Goal: Download file/media

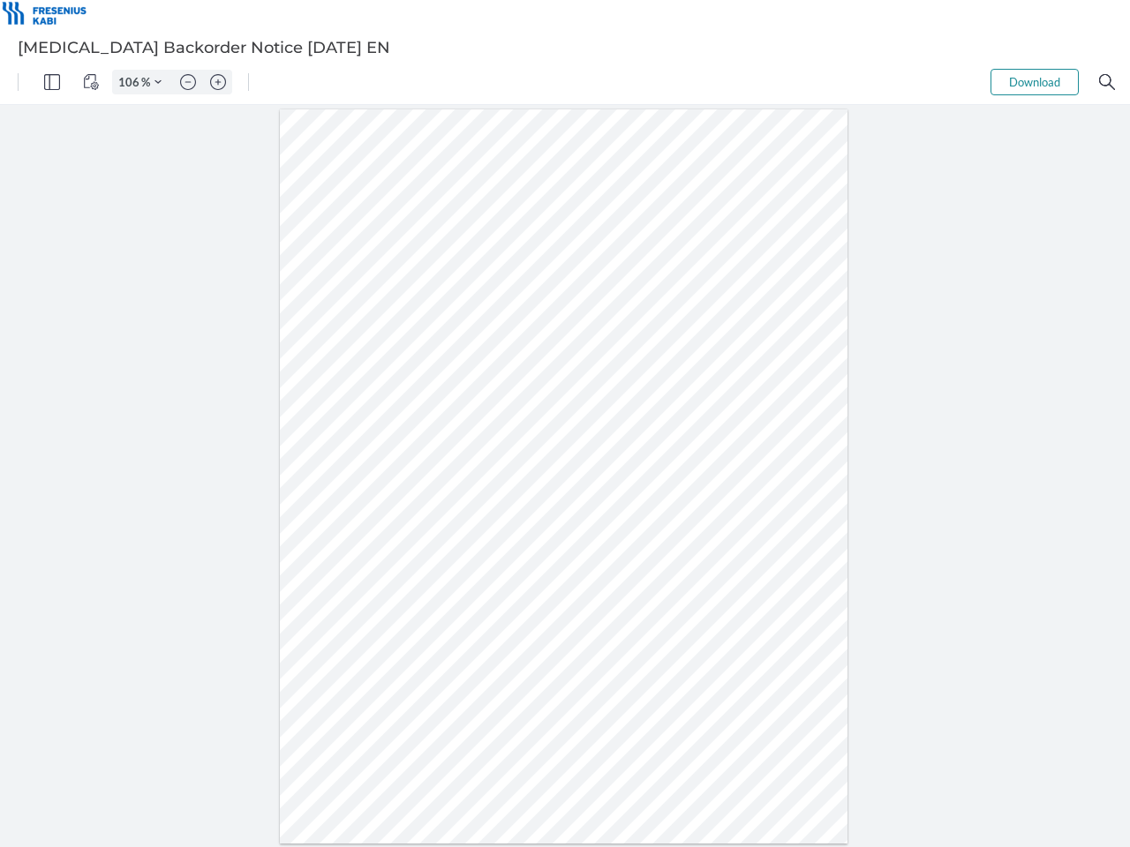
click at [52, 82] on img "Panel" at bounding box center [52, 82] width 16 height 16
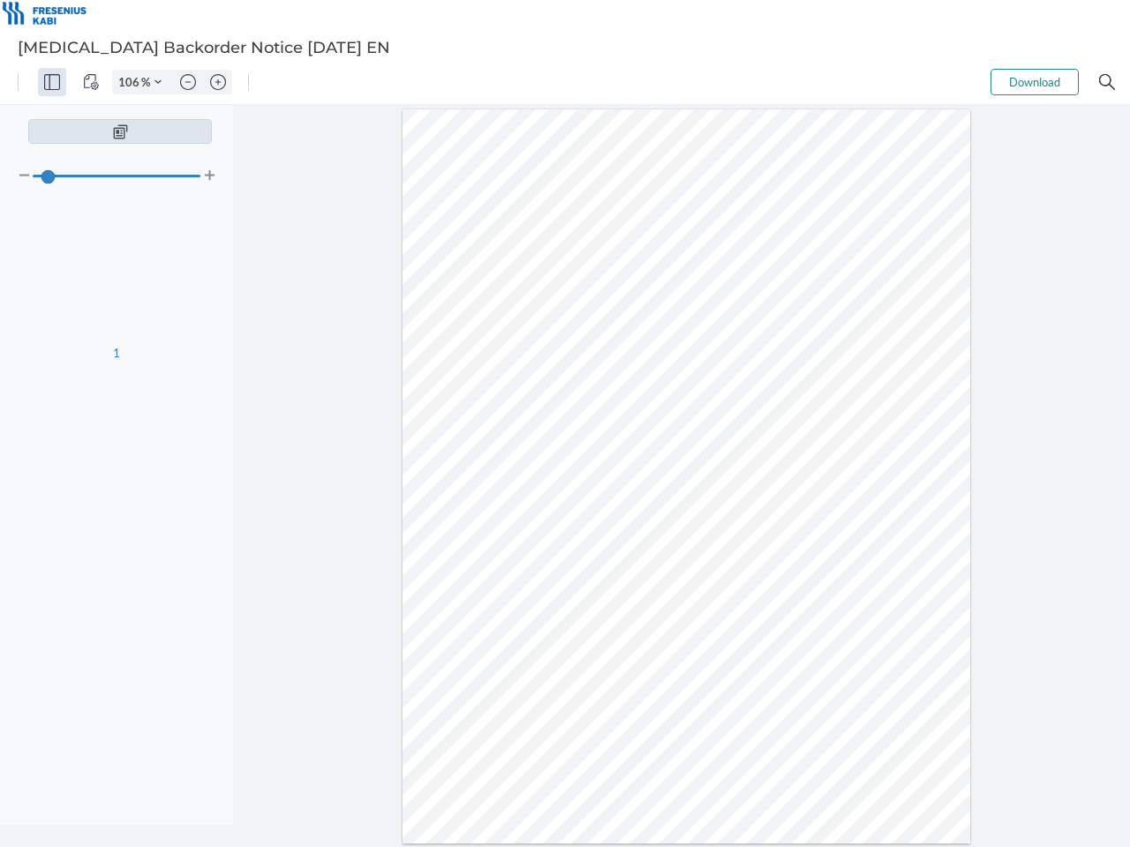
click at [91, 82] on img "View Controls" at bounding box center [91, 82] width 16 height 16
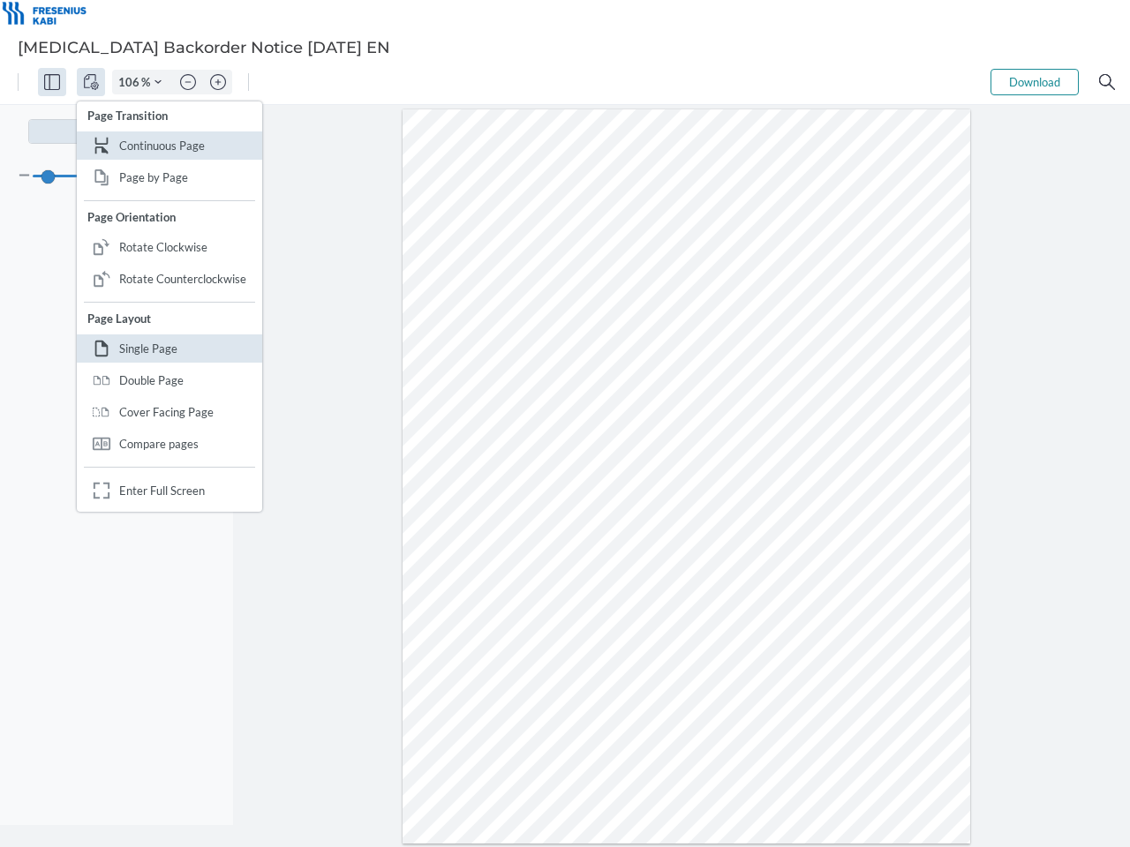
click at [132, 82] on input "106" at bounding box center [127, 82] width 28 height 16
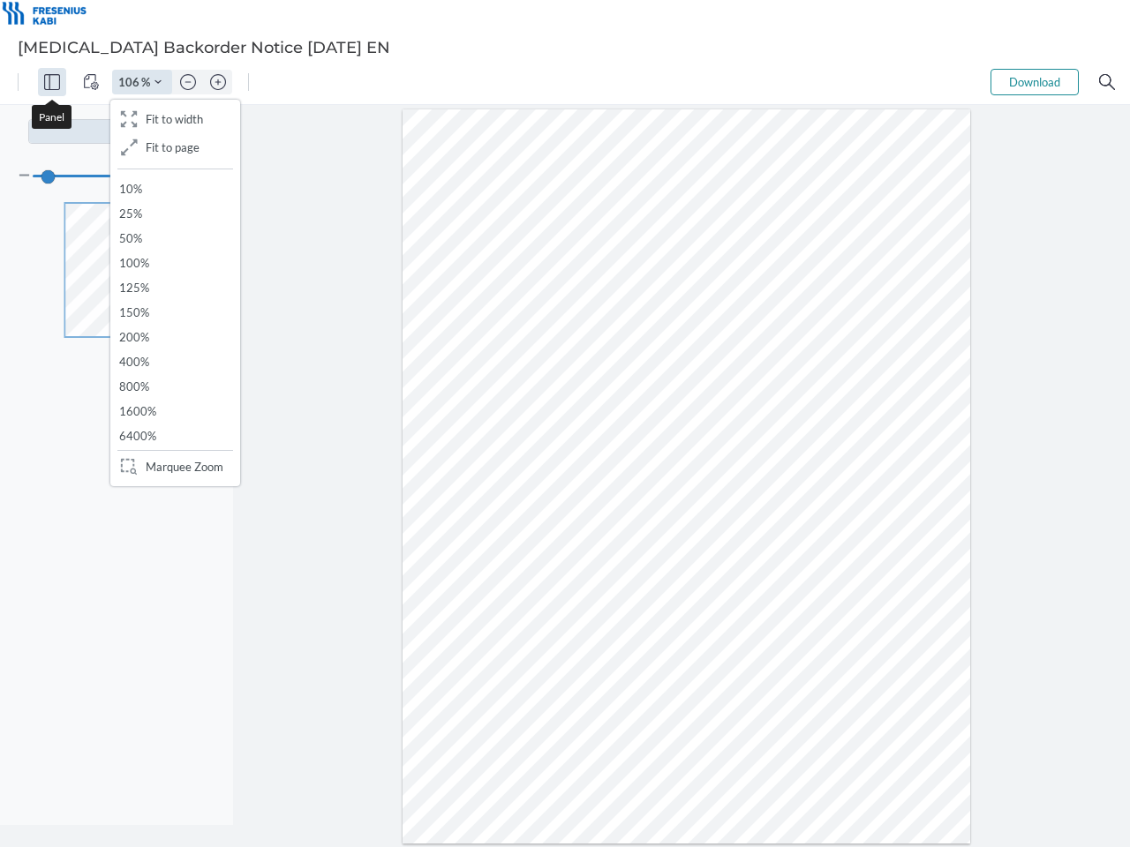
click at [158, 82] on img "Zoom Controls" at bounding box center [157, 82] width 7 height 7
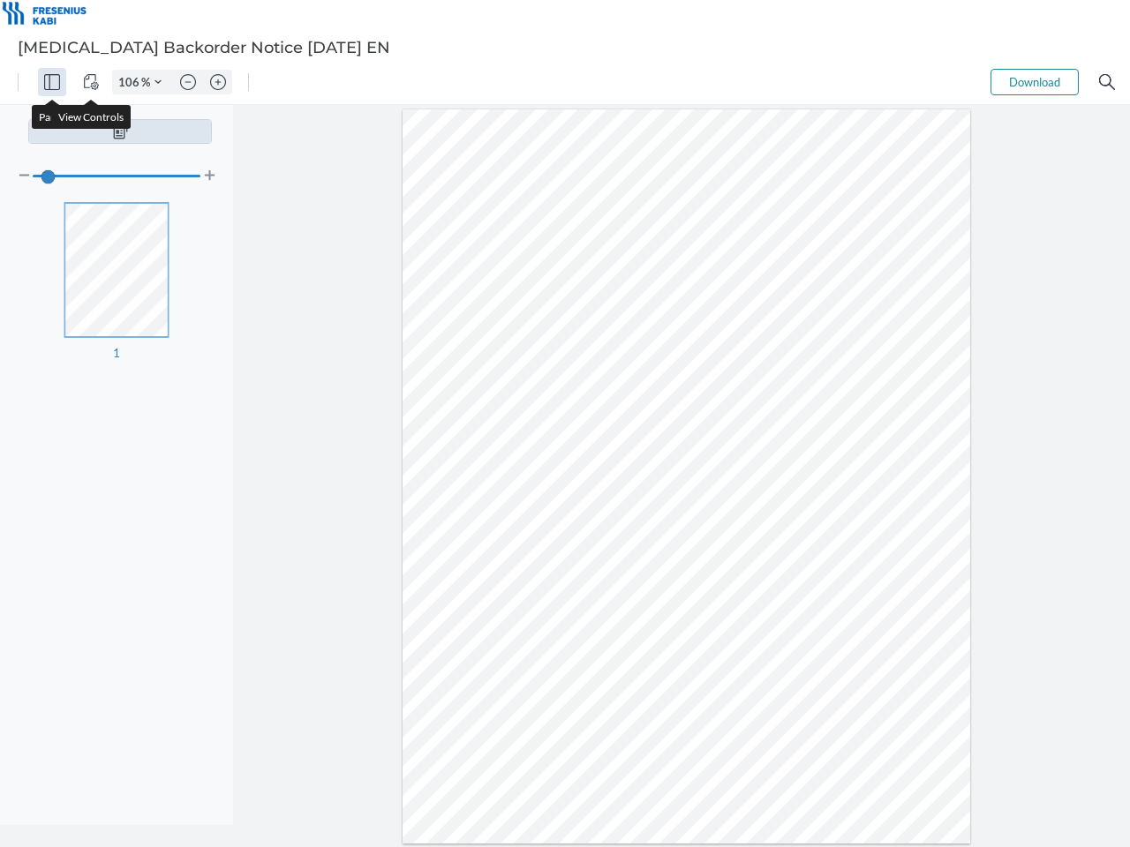
click at [188, 82] on img "Zoom out" at bounding box center [188, 82] width 16 height 16
click at [218, 82] on img "Zoom in" at bounding box center [218, 82] width 16 height 16
type input "106"
click at [1035, 82] on button "Download" at bounding box center [1034, 82] width 88 height 26
click at [1107, 82] on img "Search" at bounding box center [1107, 82] width 16 height 16
